Goal: Transaction & Acquisition: Purchase product/service

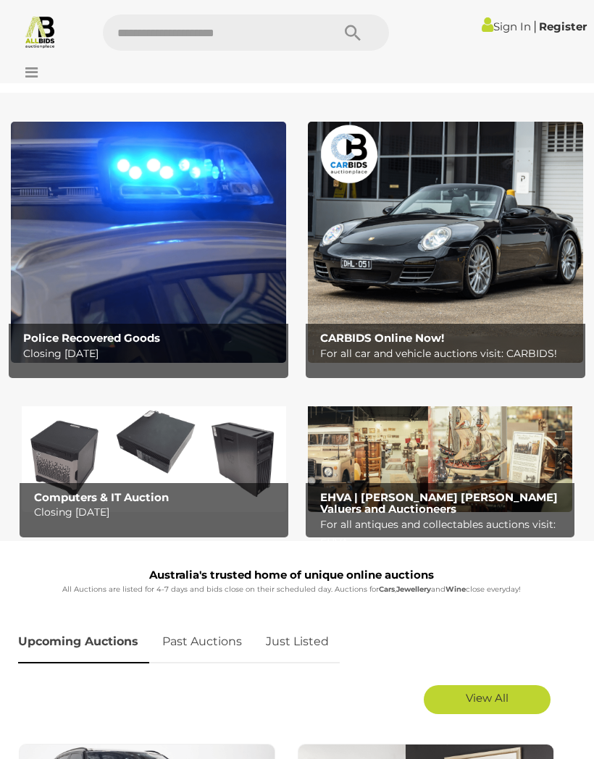
scroll to position [7, 0]
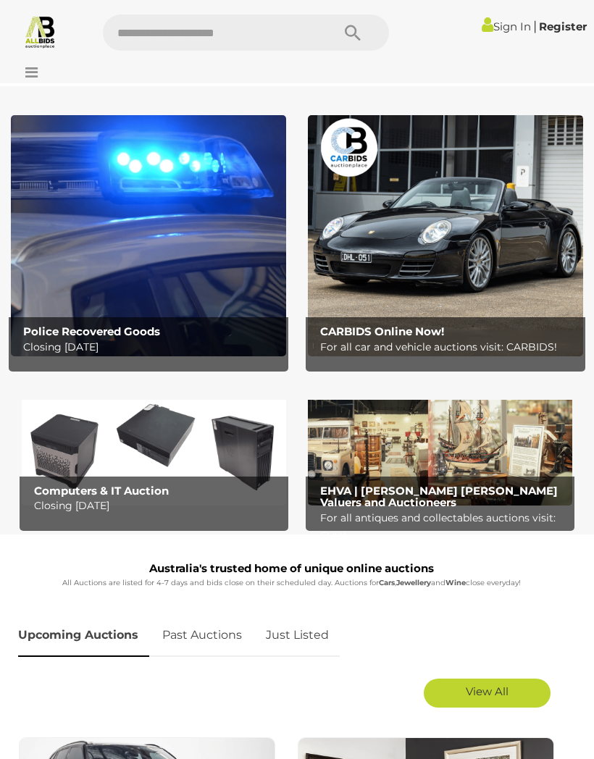
click at [54, 342] on p "Closing Tuesday 16th September" at bounding box center [151, 347] width 257 height 18
click at [29, 65] on icon at bounding box center [28, 72] width 20 height 14
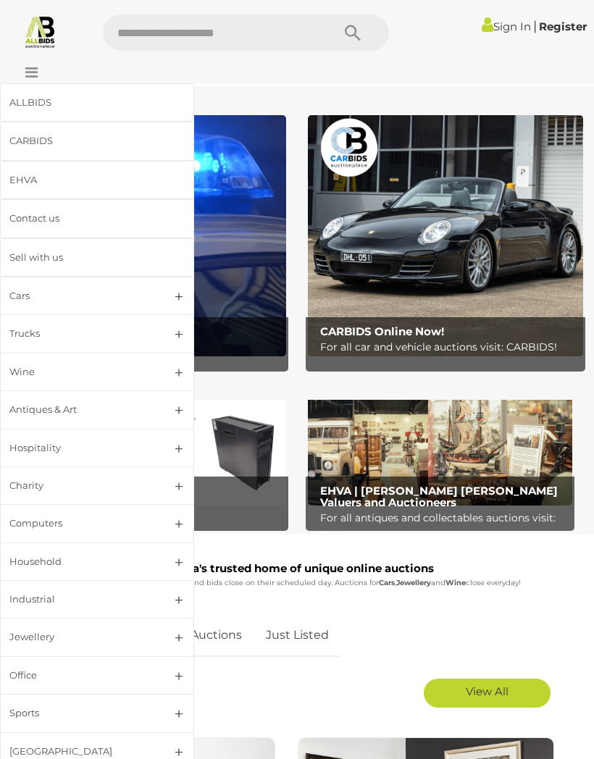
click at [56, 594] on div "Industrial" at bounding box center [79, 599] width 140 height 17
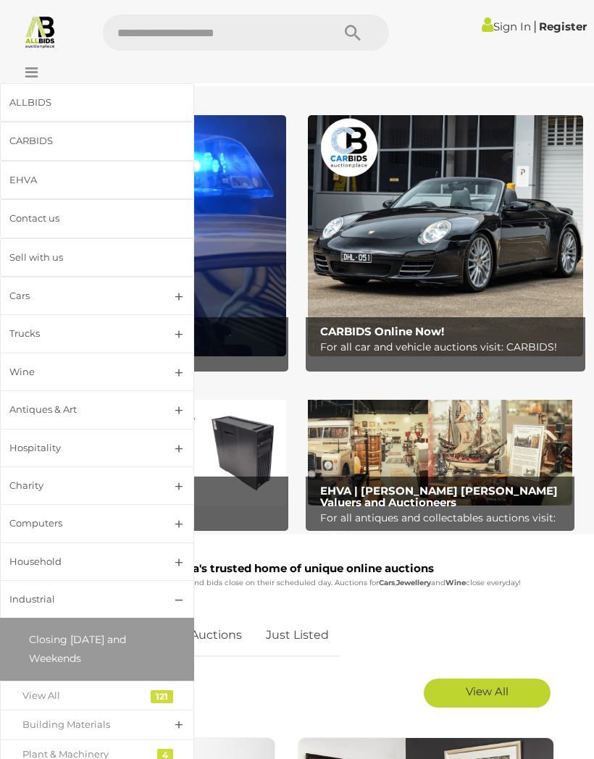
click at [42, 693] on div "View All" at bounding box center [85, 695] width 127 height 17
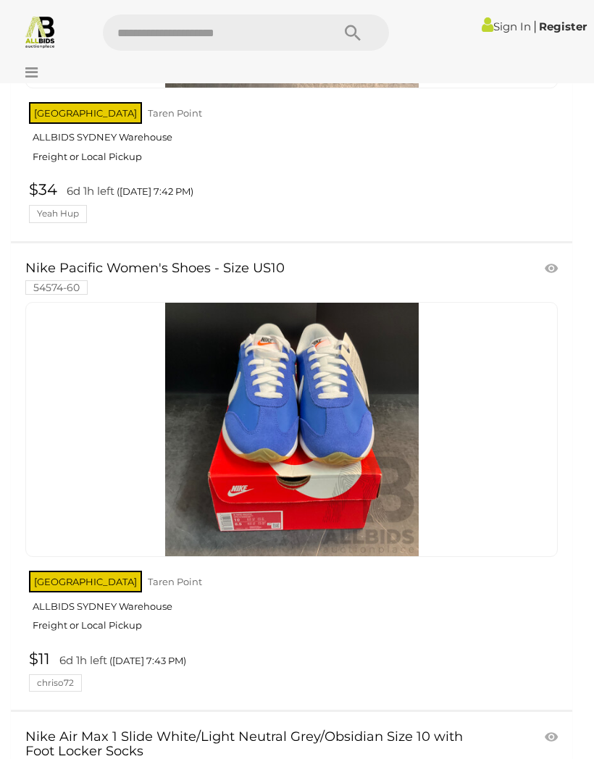
scroll to position [20585, 0]
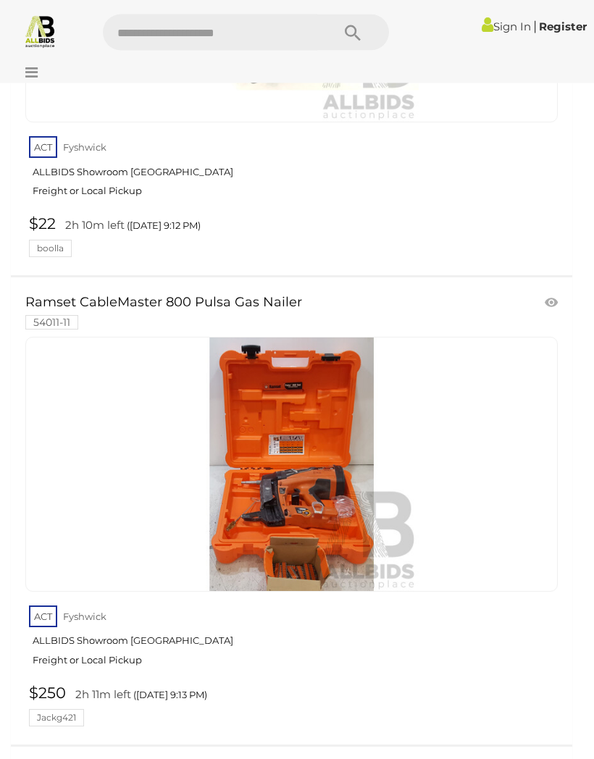
scroll to position [19356, 0]
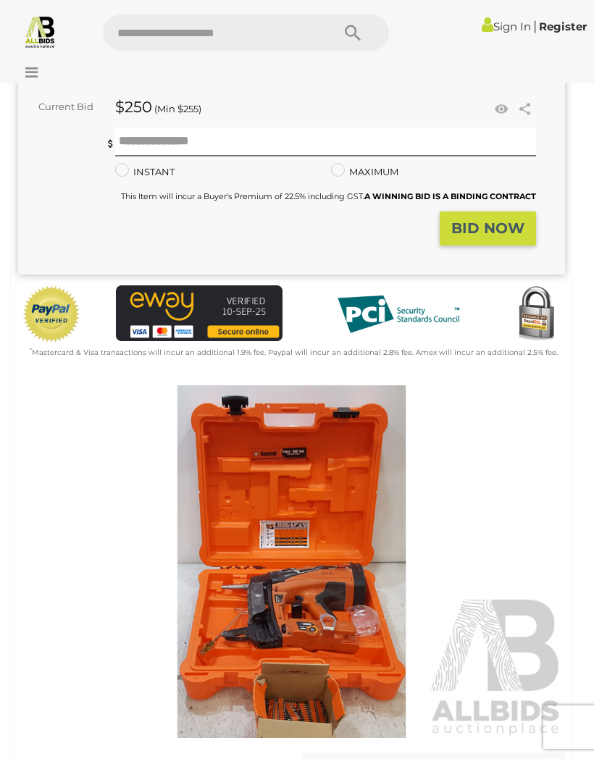
scroll to position [193, 0]
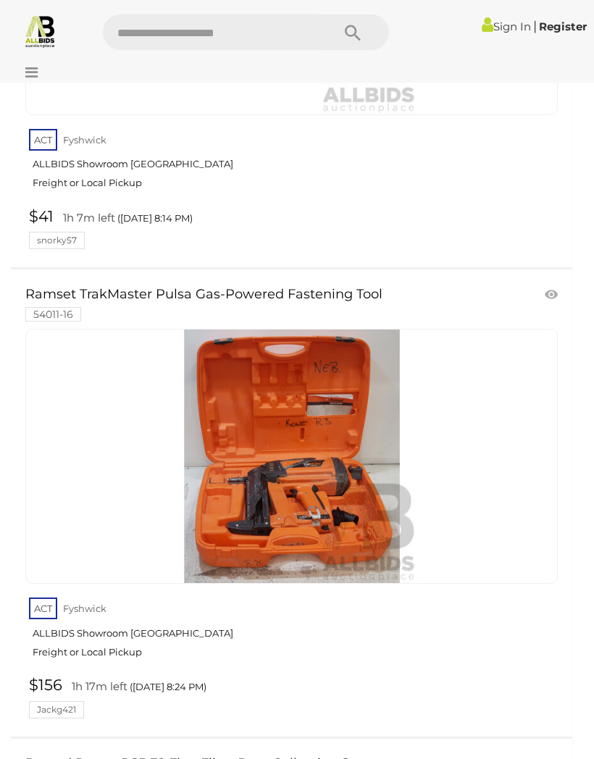
scroll to position [9503, 0]
click at [240, 487] on img at bounding box center [291, 455] width 253 height 253
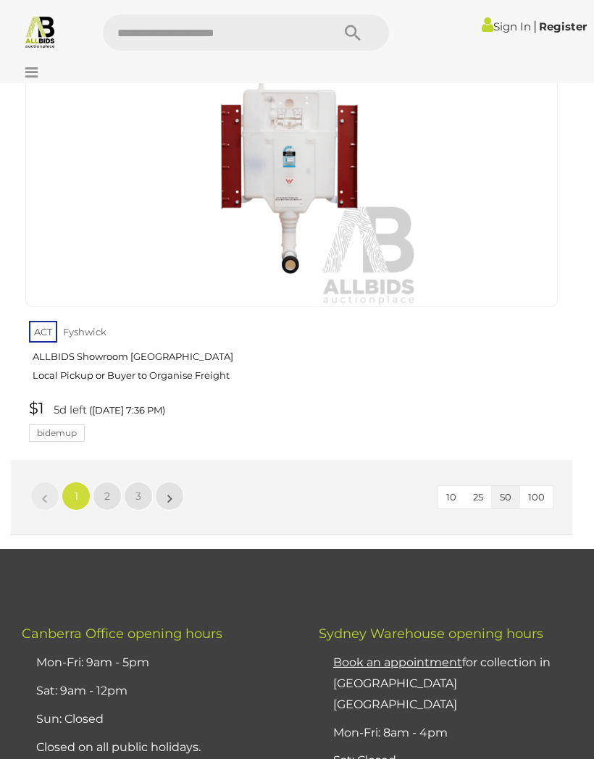
click at [105, 489] on span "2" at bounding box center [107, 495] width 6 height 13
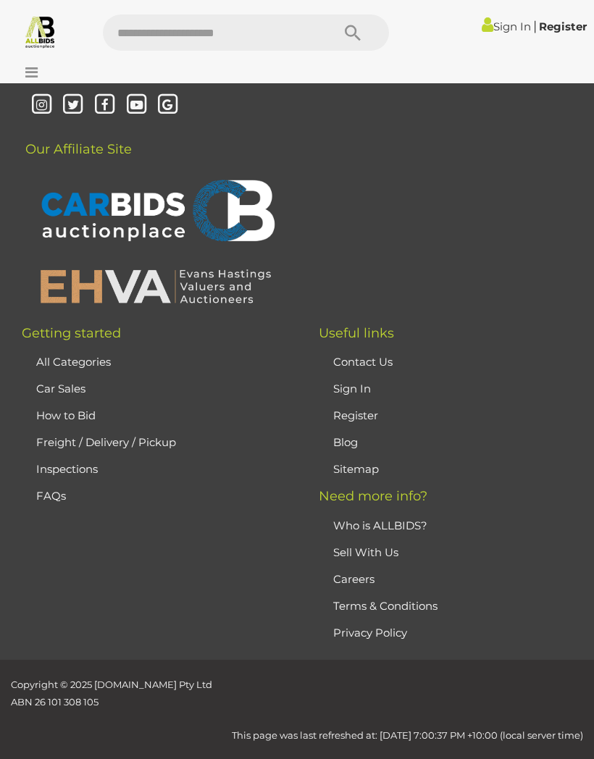
scroll to position [245, 0]
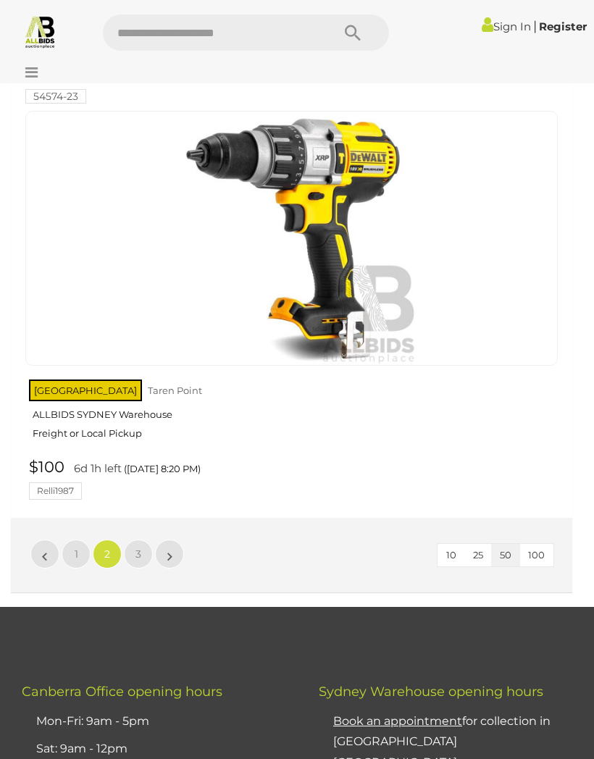
click at [133, 539] on link "3" at bounding box center [138, 553] width 29 height 29
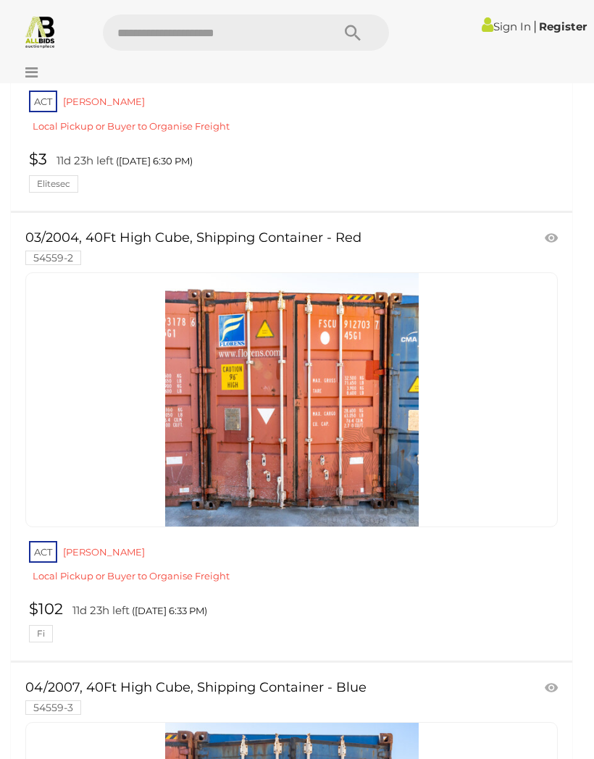
scroll to position [2096, 0]
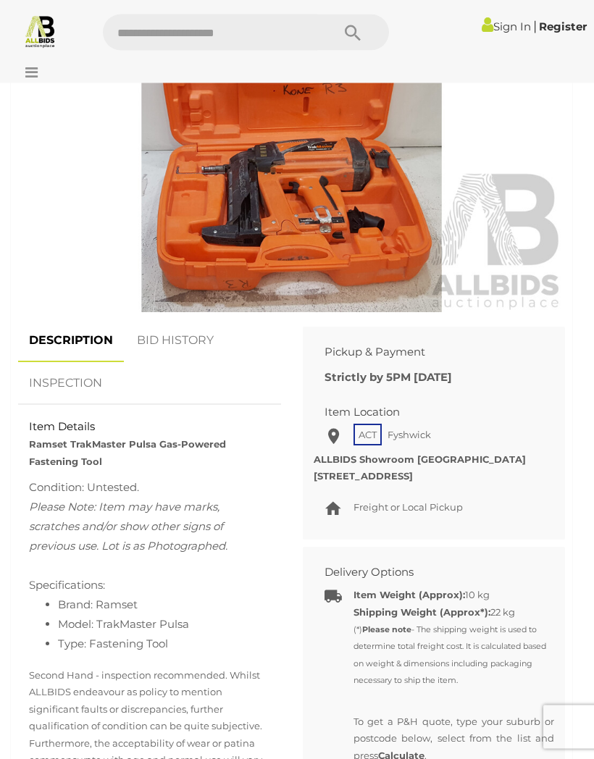
scroll to position [701, 0]
